Goal: Use online tool/utility: Use online tool/utility

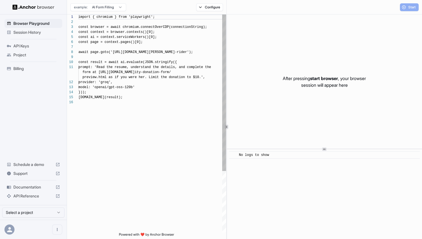
scroll to position [50, 0]
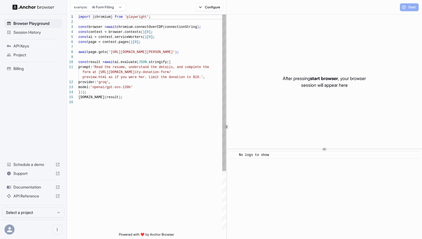
scroll to position [50, 0]
type textarea "**********"
click at [170, 85] on div "import { chromium } from 'playwright' ; const browser = await chromium.connectO…" at bounding box center [151, 165] width 147 height 303
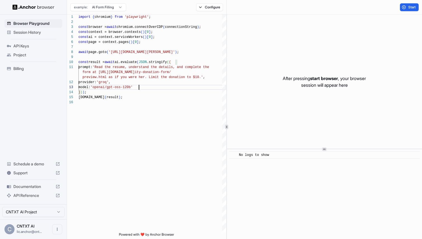
click at [26, 33] on span "Session History" at bounding box center [36, 33] width 47 height 6
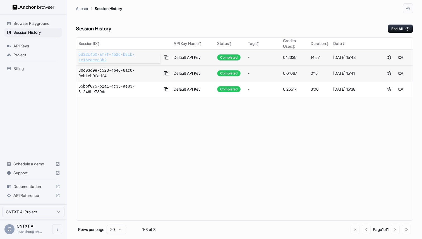
click at [99, 61] on span "5d32c450-af7f-4b2d-b8cb-1c16eacce3b2" at bounding box center [119, 57] width 82 height 11
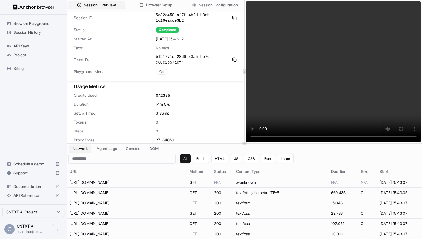
click at [20, 30] on span "Session History" at bounding box center [36, 33] width 47 height 6
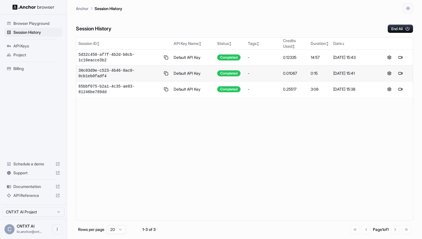
click at [29, 52] on div "Project" at bounding box center [33, 54] width 58 height 9
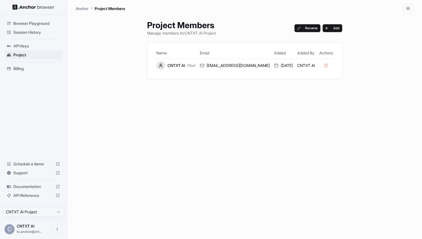
click at [16, 68] on span "Billing" at bounding box center [36, 69] width 47 height 6
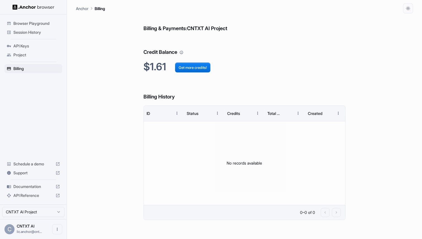
click at [14, 22] on span "Browser Playground" at bounding box center [36, 24] width 47 height 6
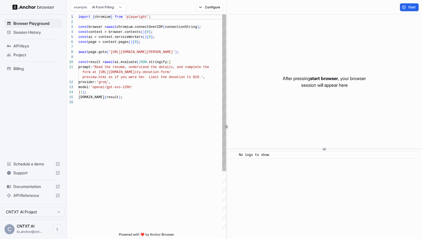
scroll to position [50, 0]
click at [119, 8] on html "Browser Playground Session History API Keys Project Billing Schedule a demo Sup…" at bounding box center [211, 119] width 422 height 239
click at [182, 62] on html "Browser Playground Session History API Keys Project Billing Schedule a demo Sup…" at bounding box center [211, 119] width 422 height 239
click at [199, 7] on button "Configure" at bounding box center [209, 7] width 27 height 8
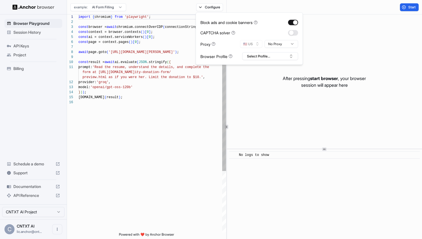
type textarea "**********"
click at [167, 65] on div "import { chromium } from 'playwright' ; const browser = await chromium.connectO…" at bounding box center [151, 165] width 147 height 303
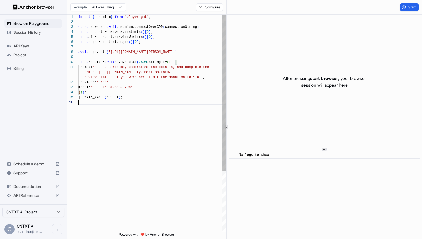
scroll to position [35, 0]
click at [171, 107] on div "import { chromium } from 'playwright' ; const browser = await chromium.connectO…" at bounding box center [151, 165] width 147 height 303
